Goal: Task Accomplishment & Management: Complete application form

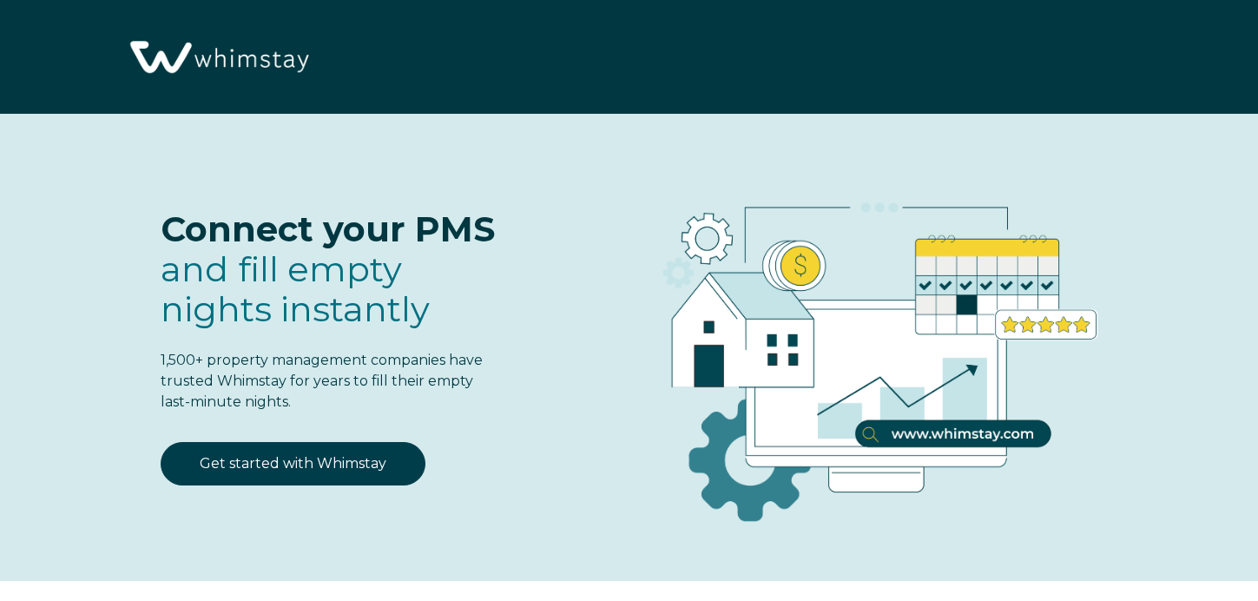
select select "US"
select select "Standard"
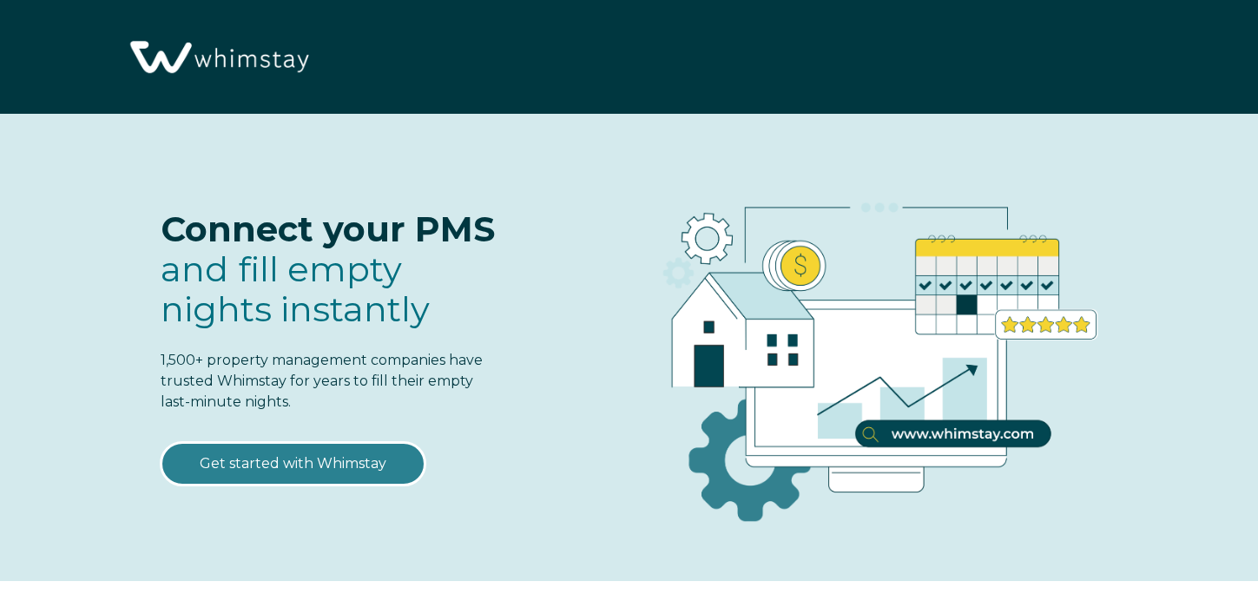
click at [378, 477] on link "Get started with Whimstay" at bounding box center [293, 463] width 265 height 43
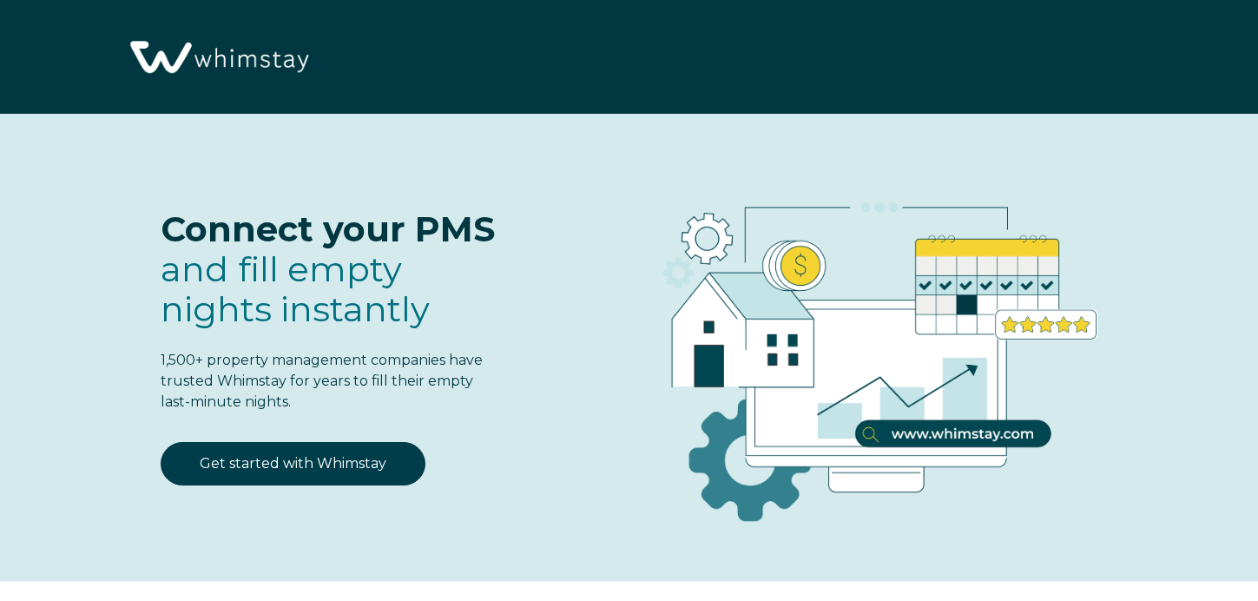
select select "US"
select select "Standard"
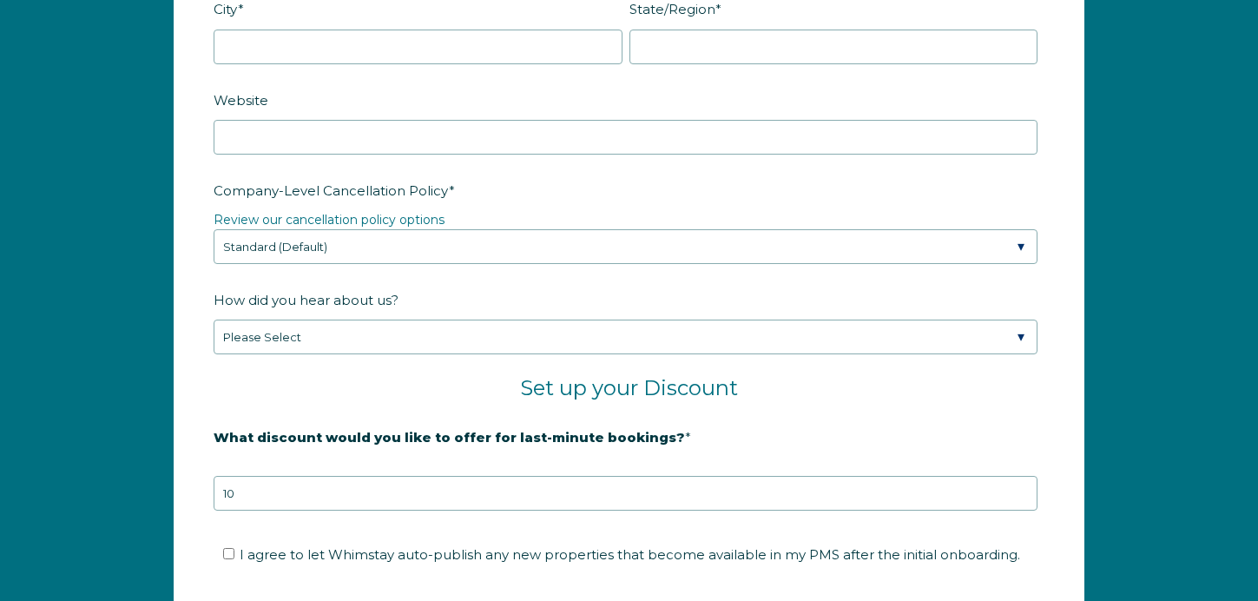
scroll to position [2577, 0]
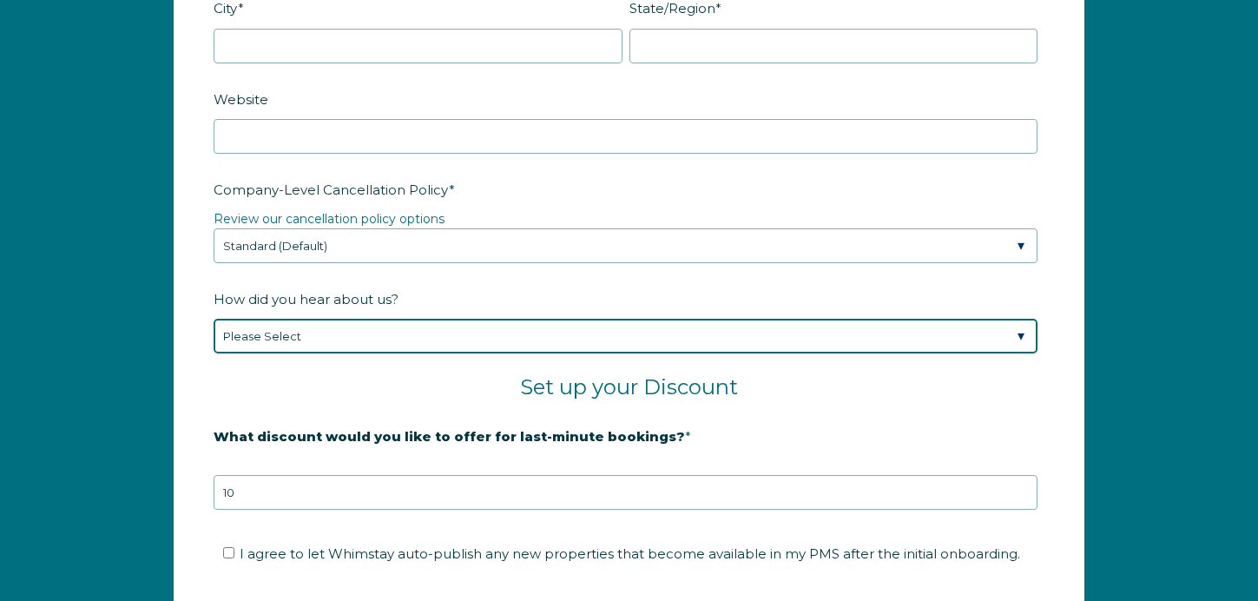
click at [420, 333] on select "Please Select Found Whimstay through a Google search Direct outreach from a Whi…" at bounding box center [626, 336] width 824 height 35
click at [214, 319] on select "Please Select Found Whimstay through a Google search Direct outreach from a Whi…" at bounding box center [626, 336] width 824 height 35
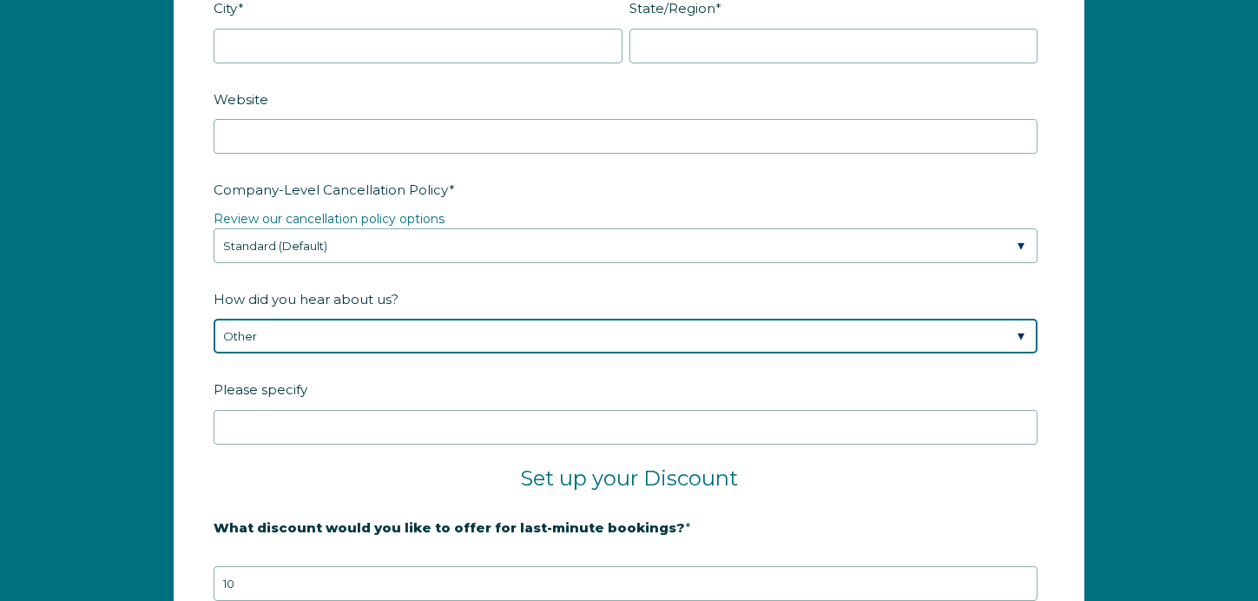
click at [399, 340] on select "Please Select Found Whimstay through a Google search Direct outreach from a Whi…" at bounding box center [626, 336] width 824 height 35
select select "Referral from a Friend"
click at [214, 319] on select "Please Select Found Whimstay through a Google search Direct outreach from a Whi…" at bounding box center [626, 336] width 824 height 35
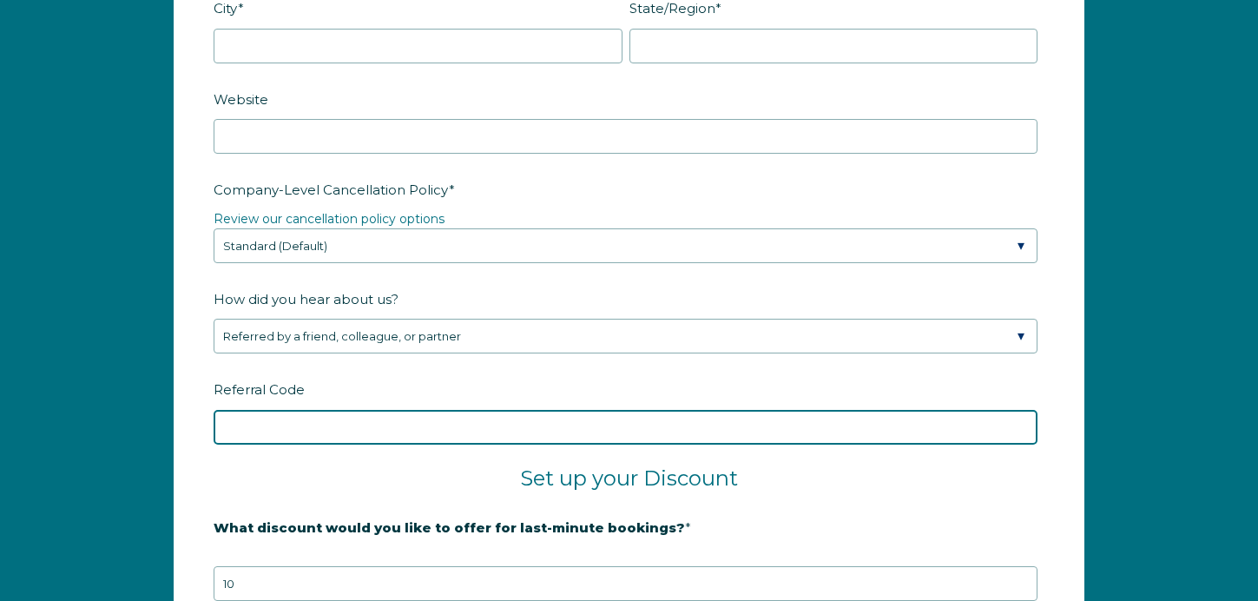
click at [288, 414] on input "Referral Code" at bounding box center [626, 427] width 824 height 35
paste input "97dghi"
type input "97dghi"
